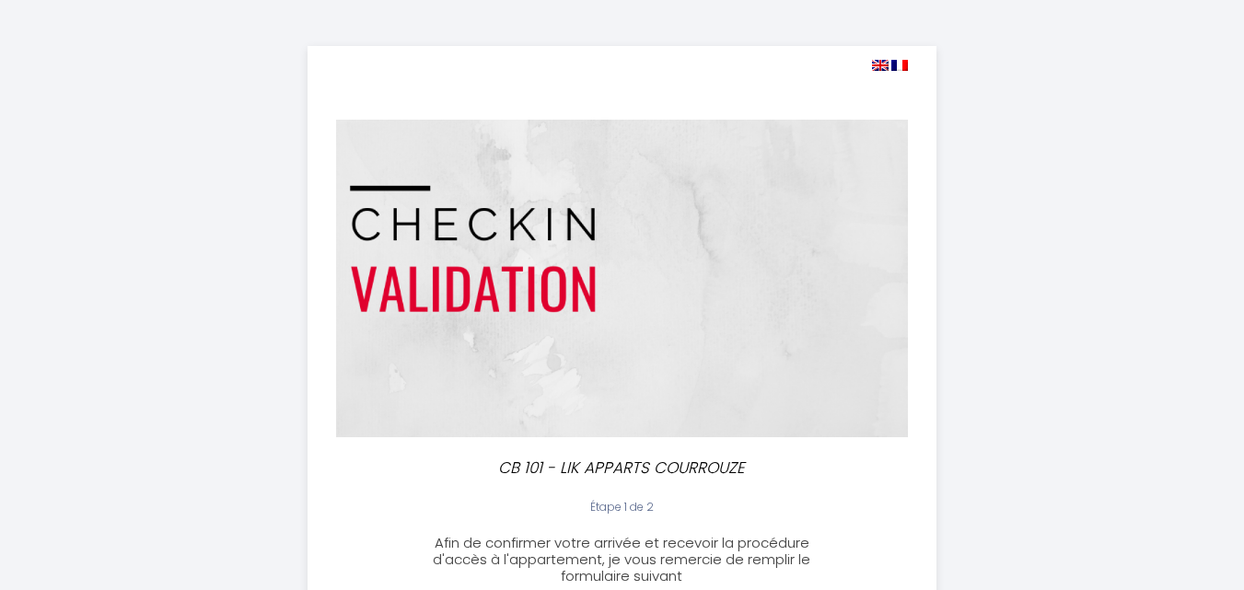
select select "19:00"
select select "10:30"
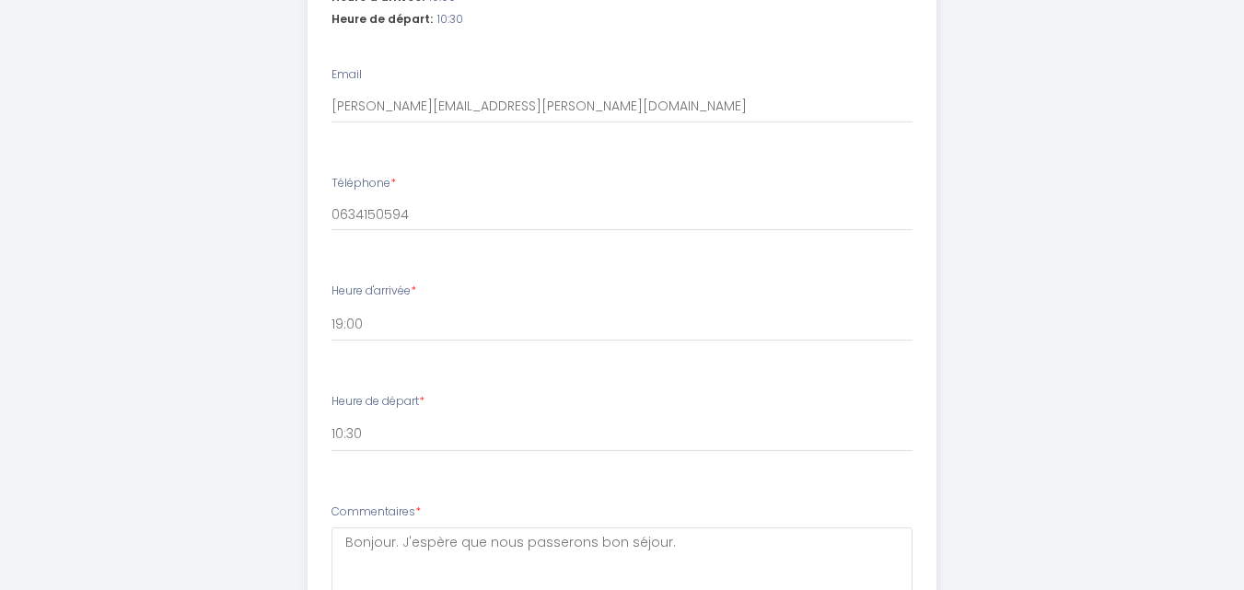
scroll to position [956, 0]
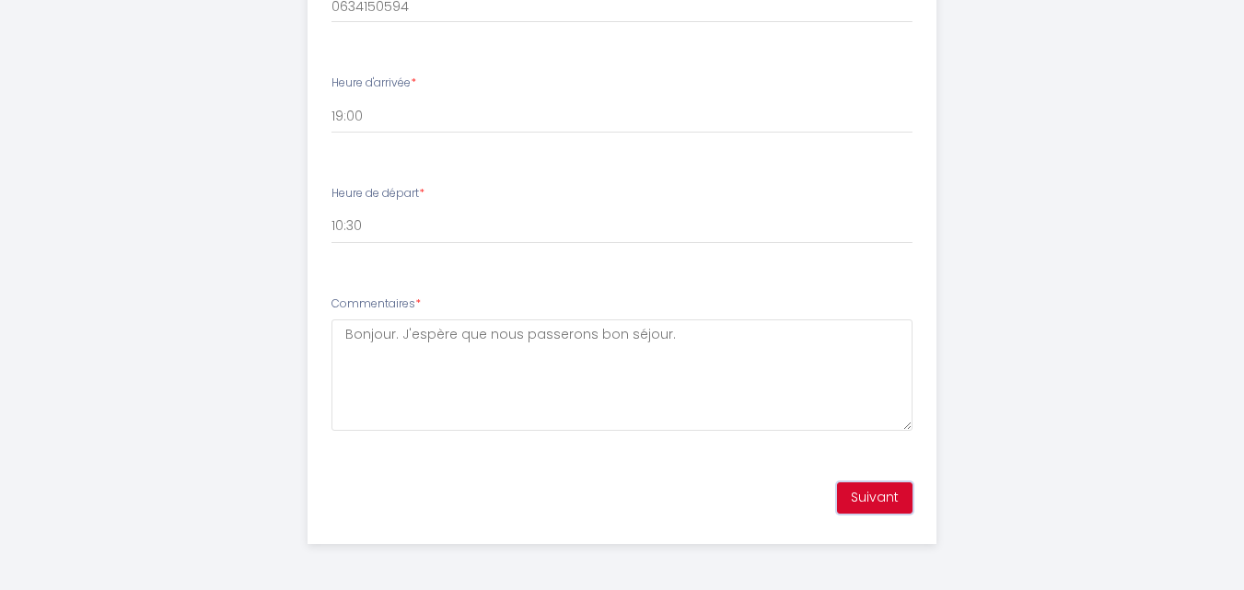
click at [899, 501] on button "Suivant" at bounding box center [874, 497] width 75 height 31
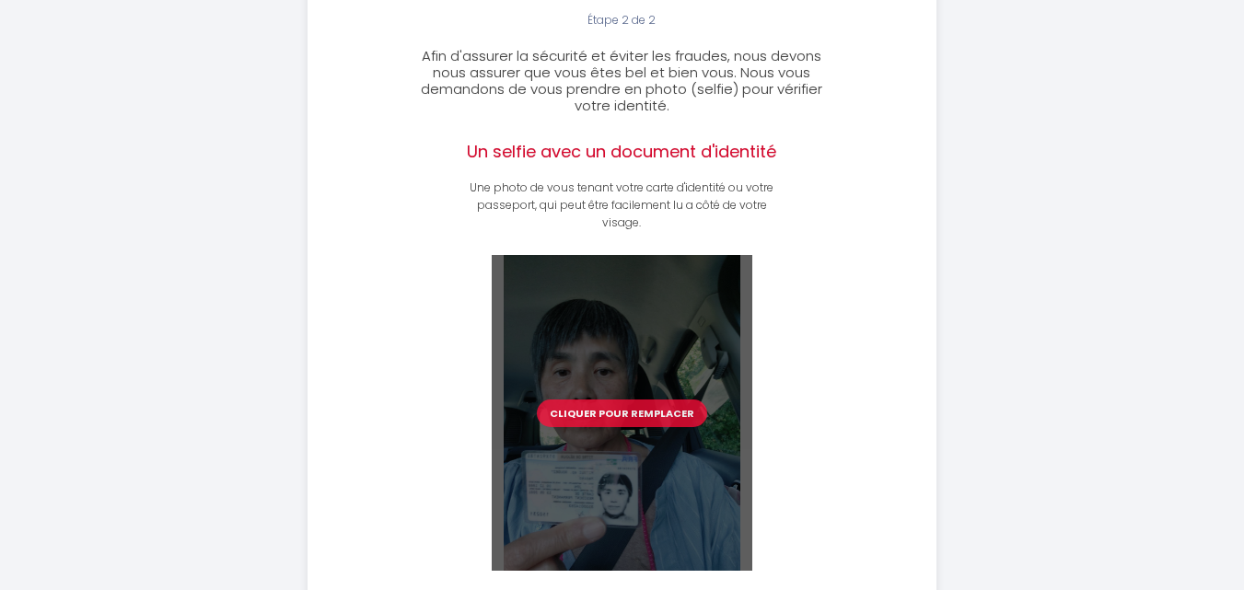
scroll to position [474, 0]
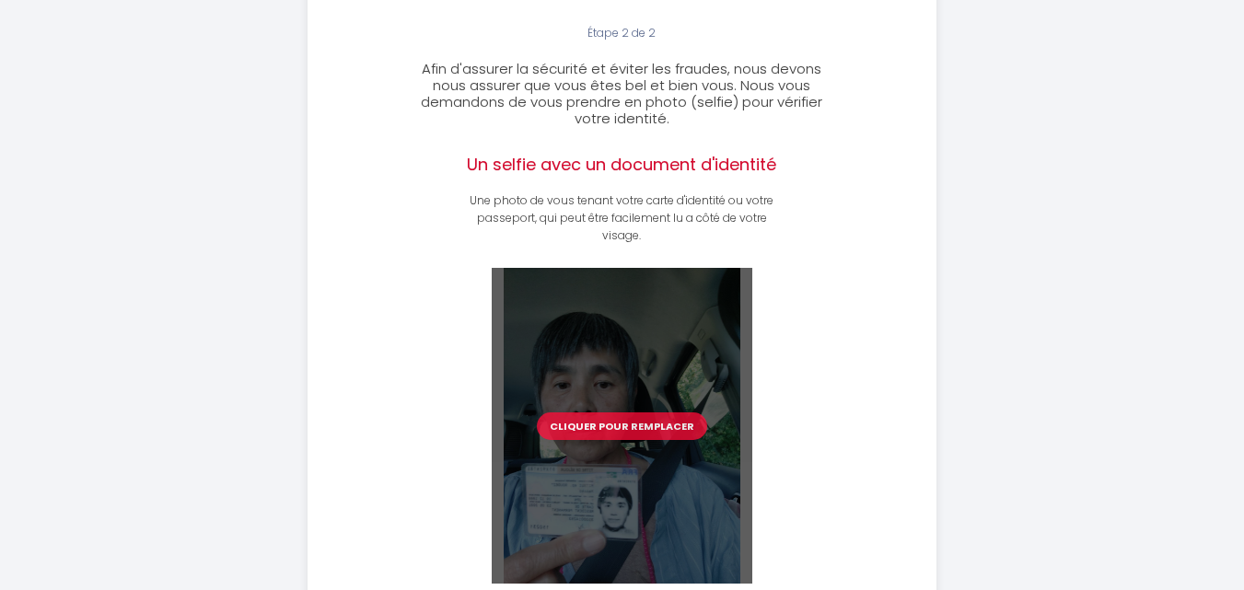
click at [713, 351] on div "Cliquer pour remplacer" at bounding box center [622, 426] width 261 height 316
click at [728, 382] on div "Cliquer pour remplacer" at bounding box center [622, 426] width 261 height 316
click at [723, 533] on div "Cliquer pour remplacer" at bounding box center [622, 426] width 261 height 316
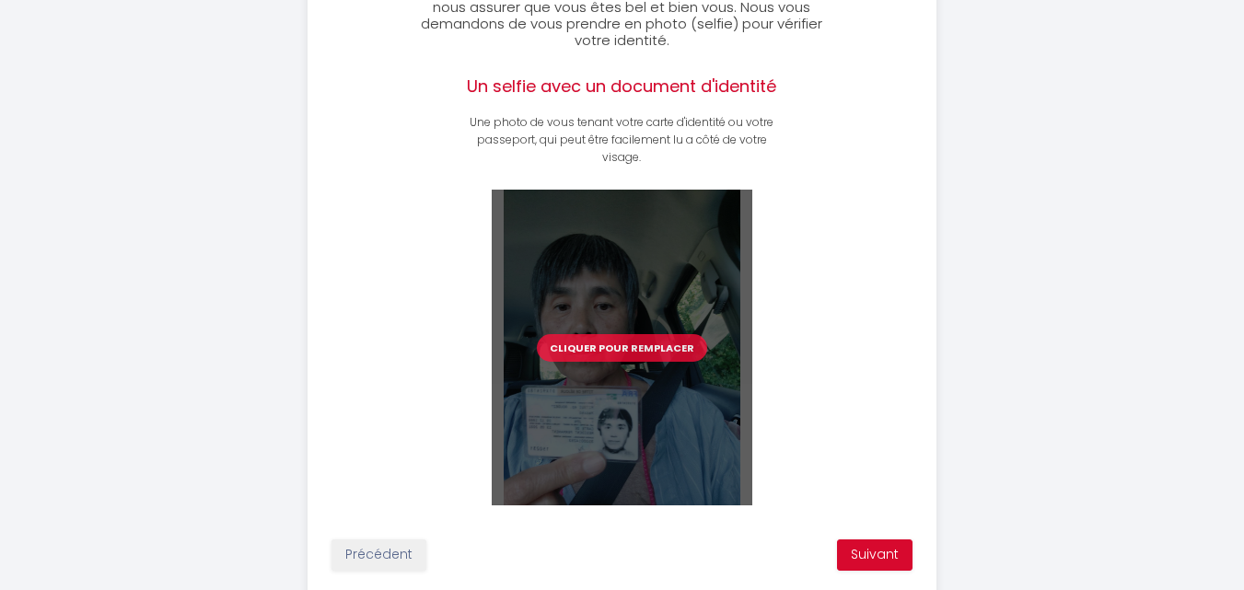
scroll to position [609, 0]
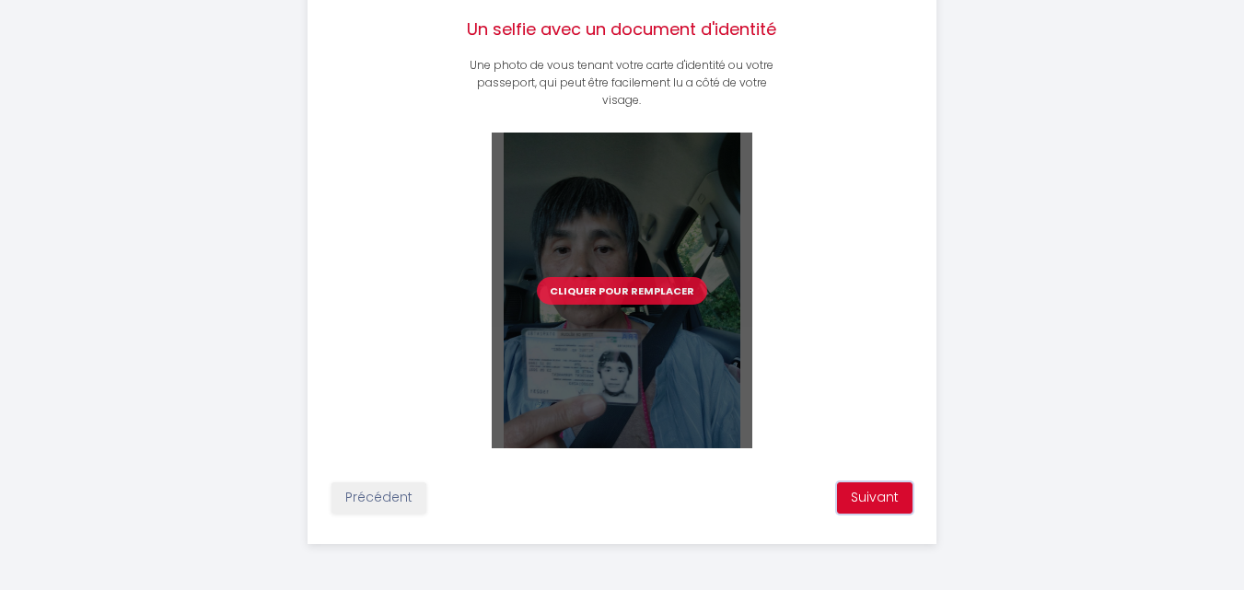
click at [874, 504] on button "Suivant" at bounding box center [874, 497] width 75 height 31
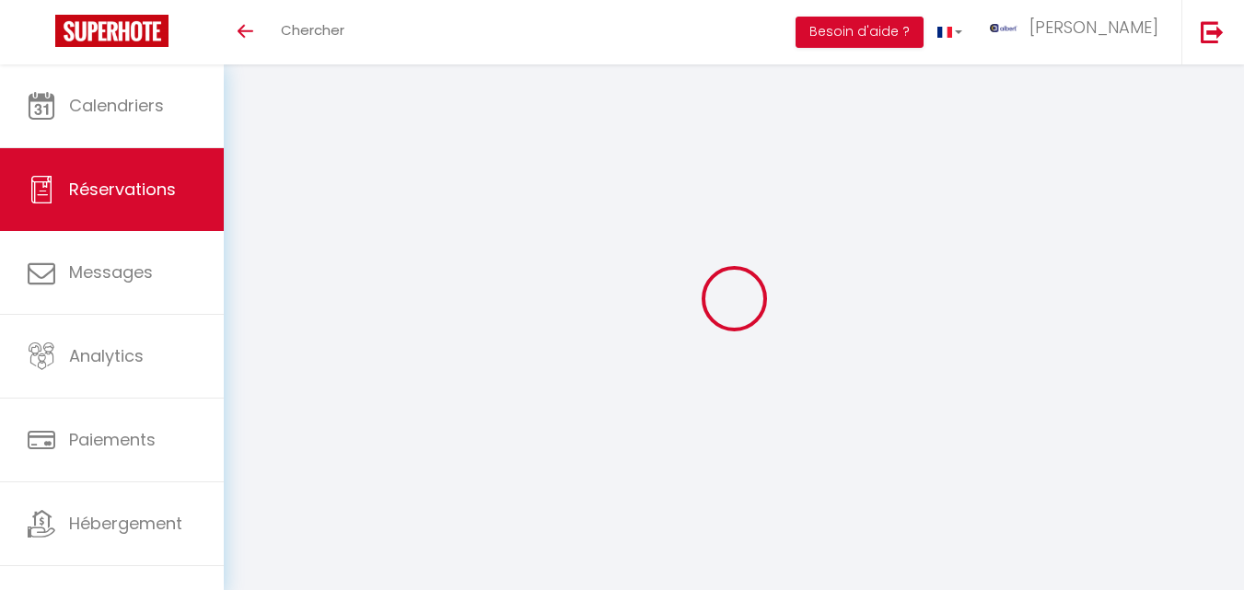
select select "confirmed"
